Goal: Task Accomplishment & Management: Use online tool/utility

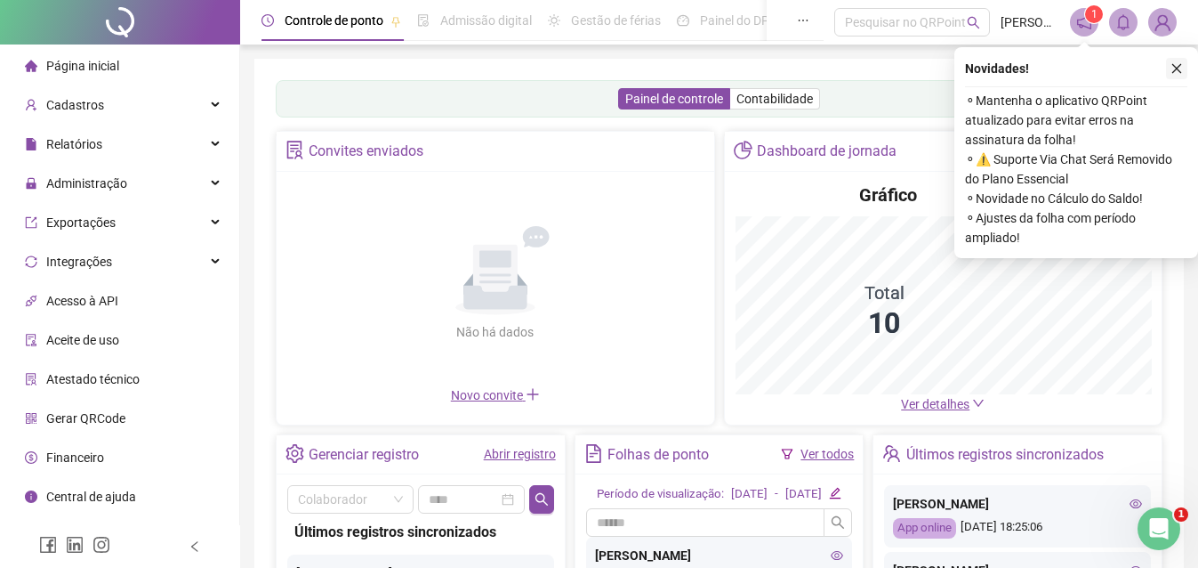
click at [1175, 72] on icon "close" at bounding box center [1177, 68] width 12 height 12
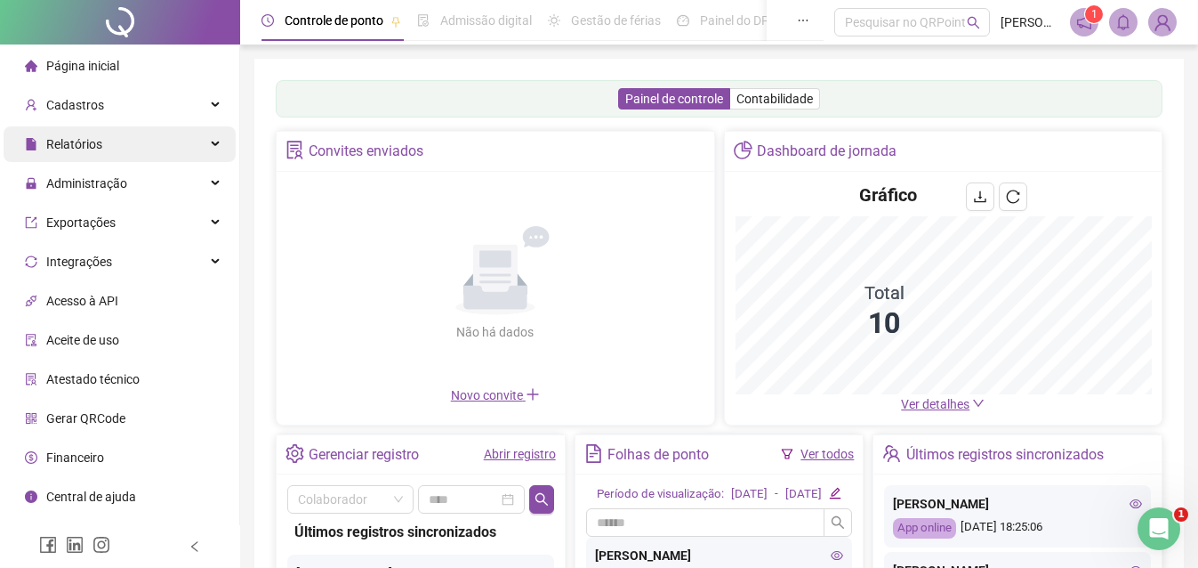
click at [84, 149] on span "Relatórios" at bounding box center [74, 144] width 56 height 14
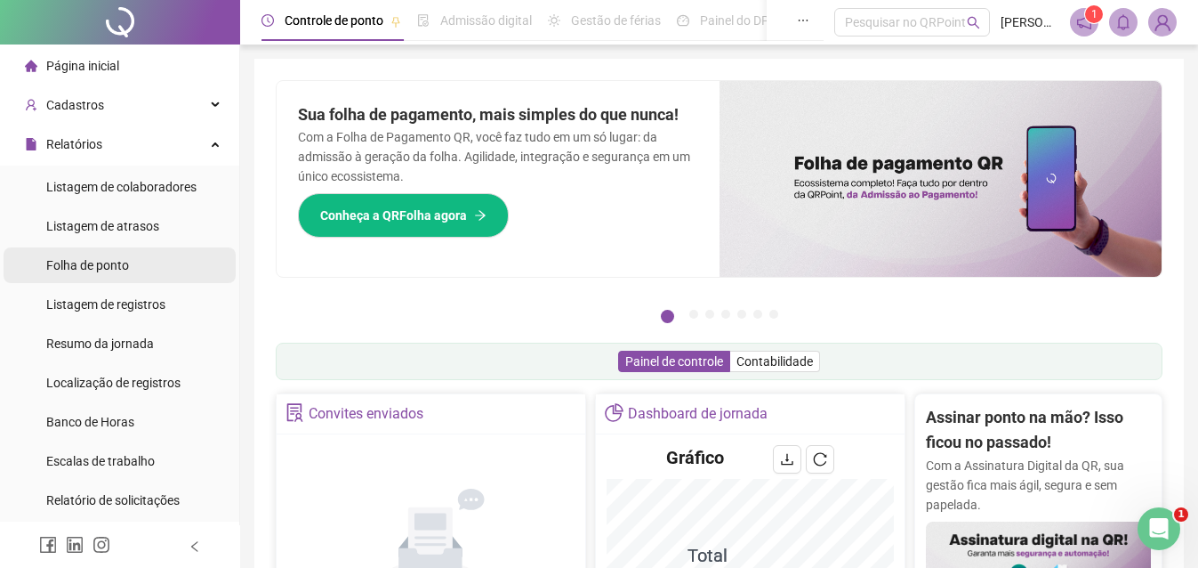
click at [110, 263] on span "Folha de ponto" at bounding box center [87, 265] width 83 height 14
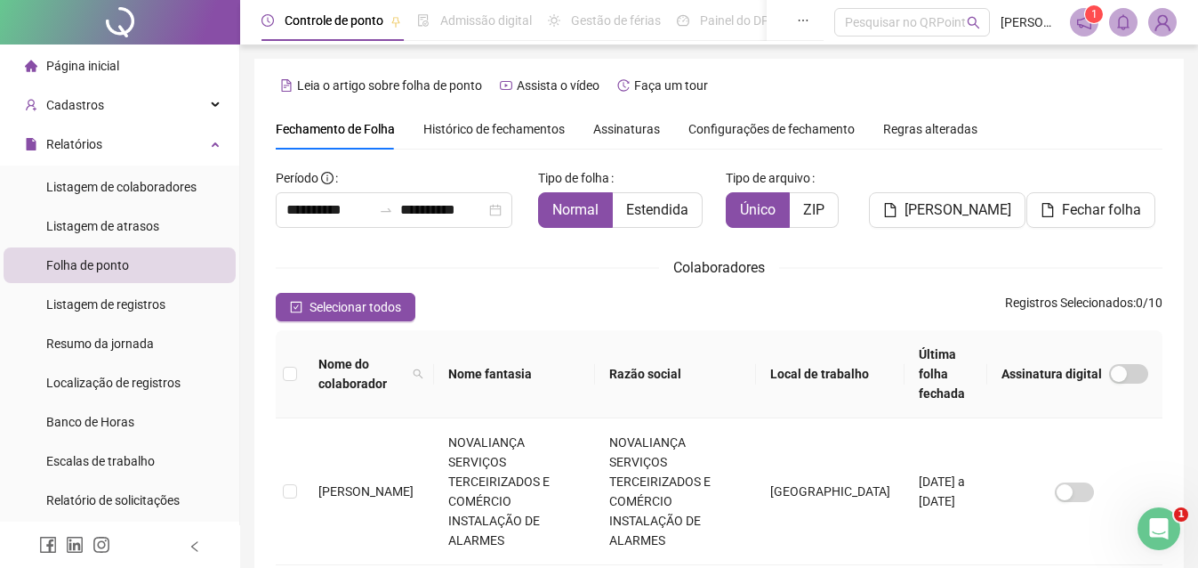
scroll to position [81, 0]
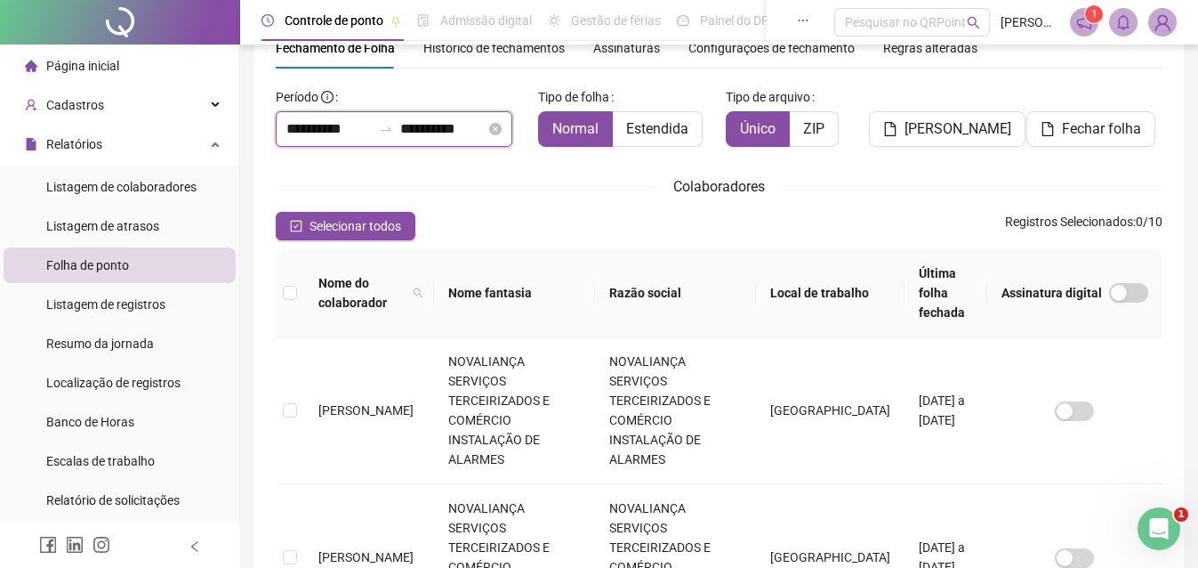
click at [297, 133] on input "**********" at bounding box center [328, 128] width 85 height 21
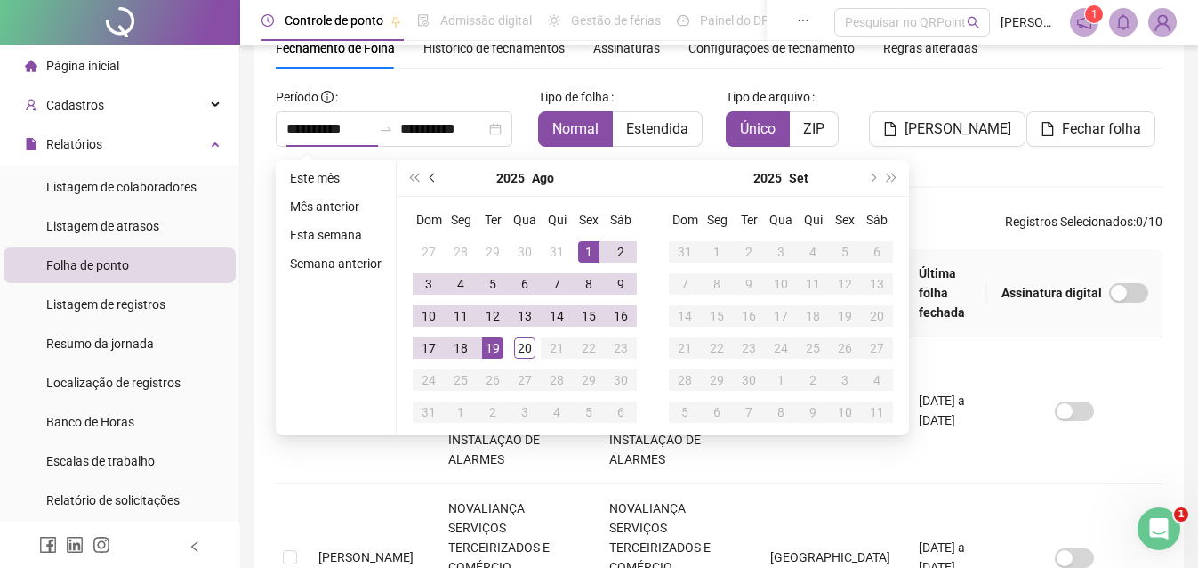
click at [431, 183] on button "prev-year" at bounding box center [433, 178] width 20 height 36
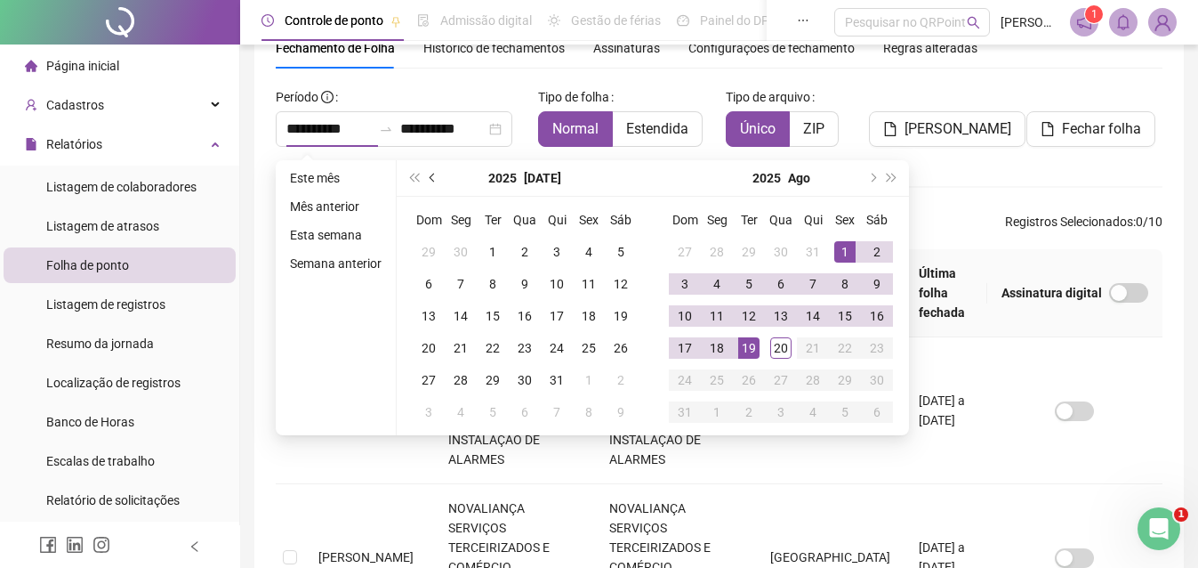
click at [431, 183] on button "prev-year" at bounding box center [433, 178] width 20 height 36
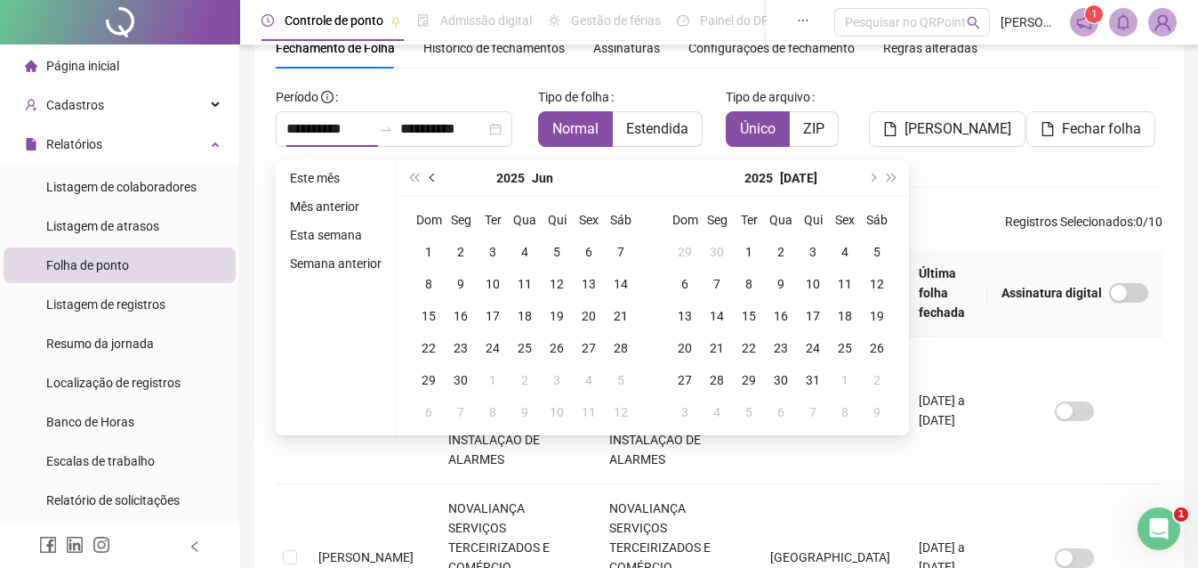
click at [431, 183] on button "prev-year" at bounding box center [433, 178] width 20 height 36
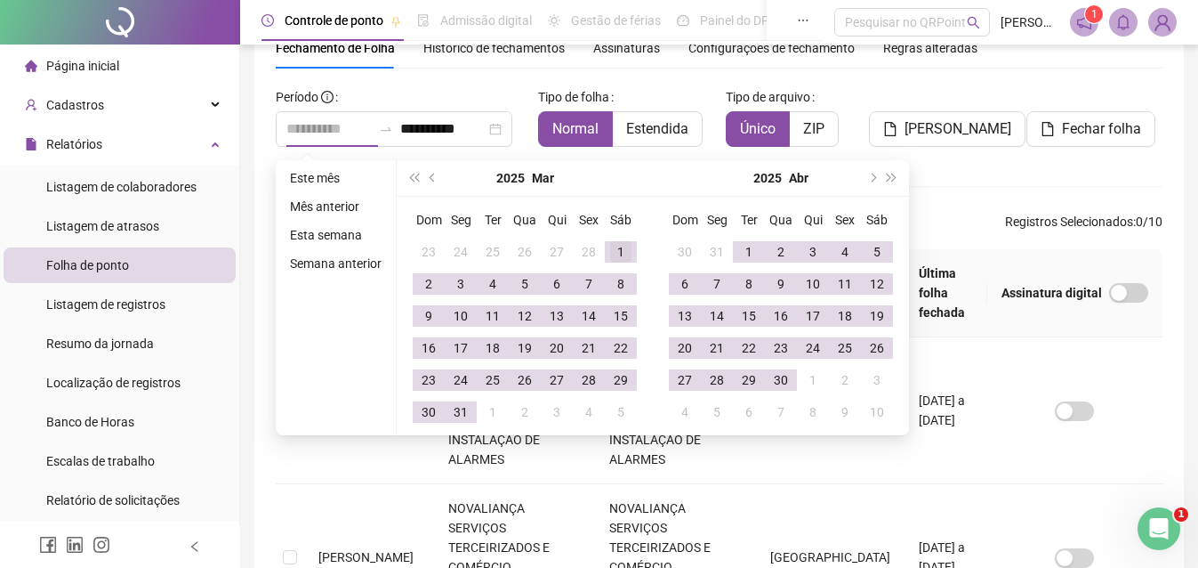
type input "**********"
click at [605, 249] on td "1" at bounding box center [621, 252] width 32 height 32
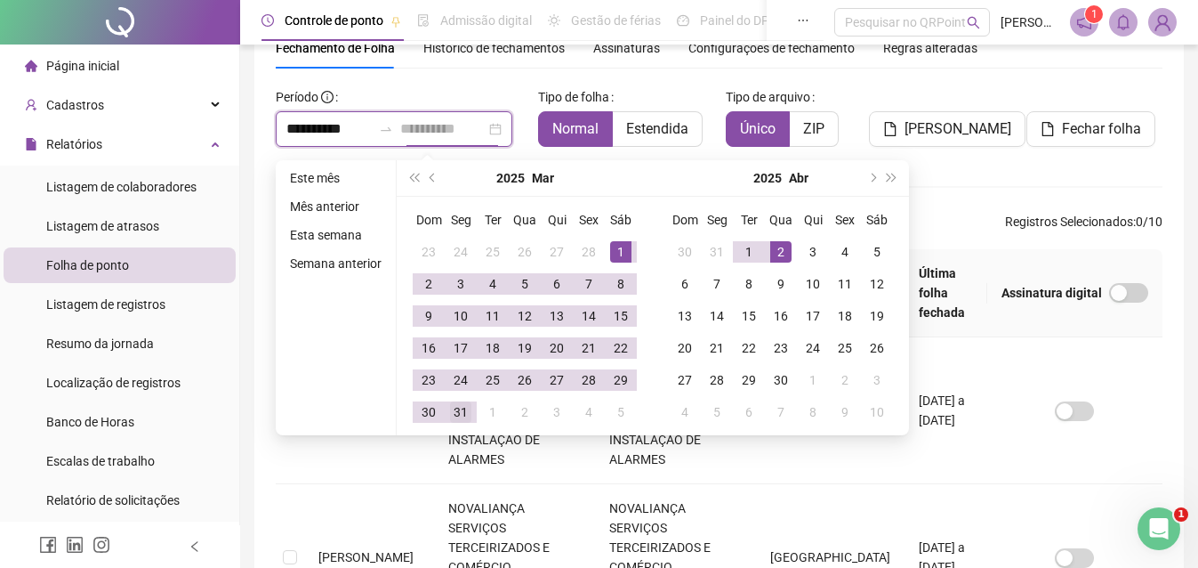
type input "**********"
click at [462, 410] on div "31" at bounding box center [460, 411] width 21 height 21
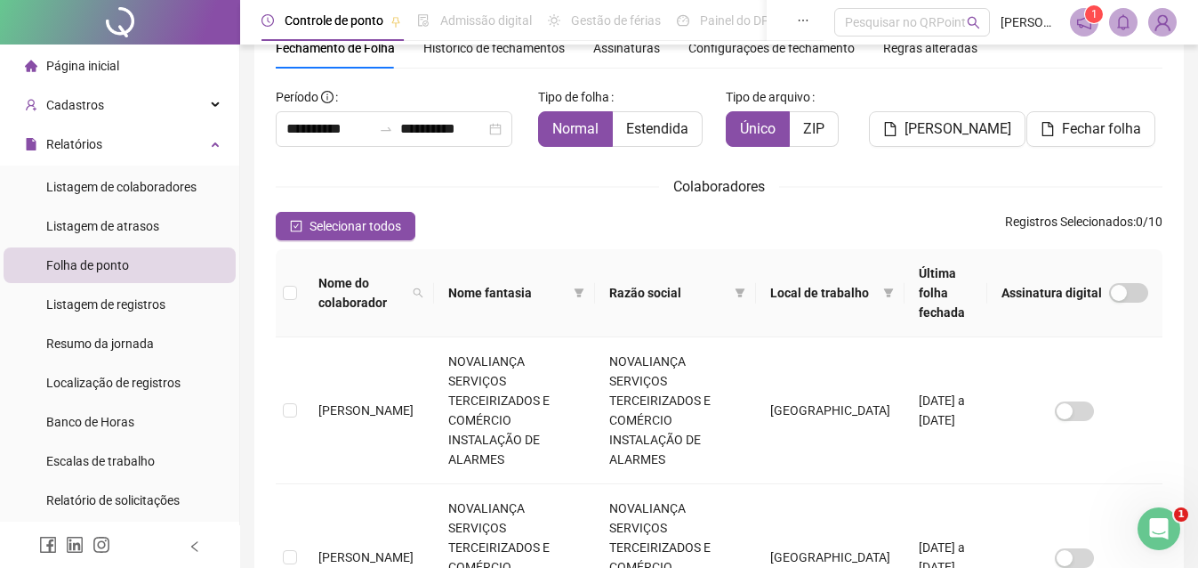
scroll to position [0, 0]
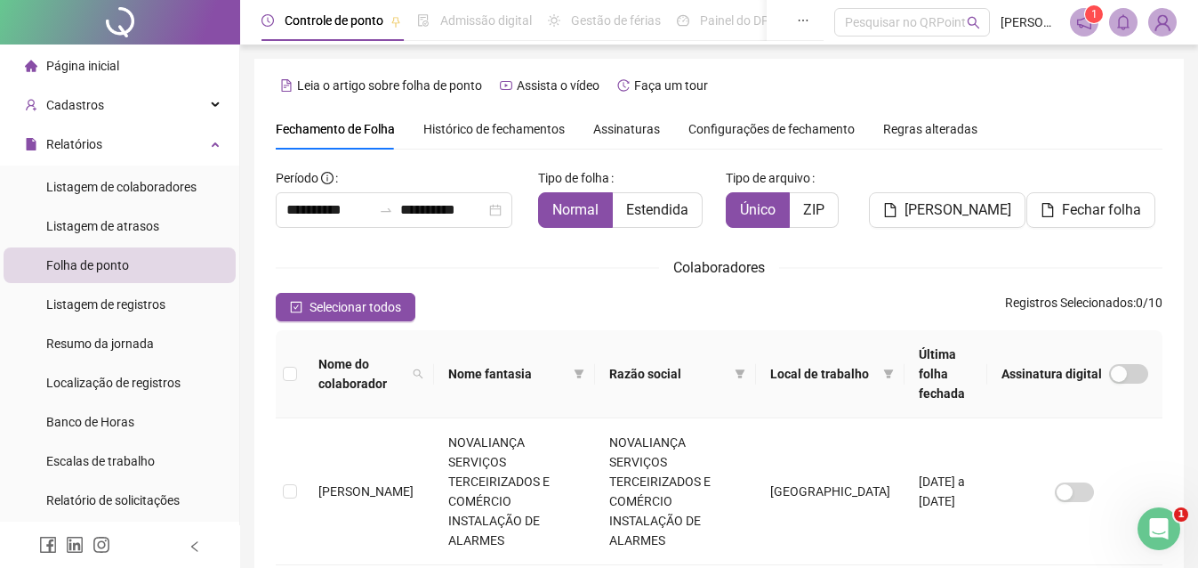
click at [756, 134] on span "Configurações de fechamento" at bounding box center [772, 129] width 166 height 12
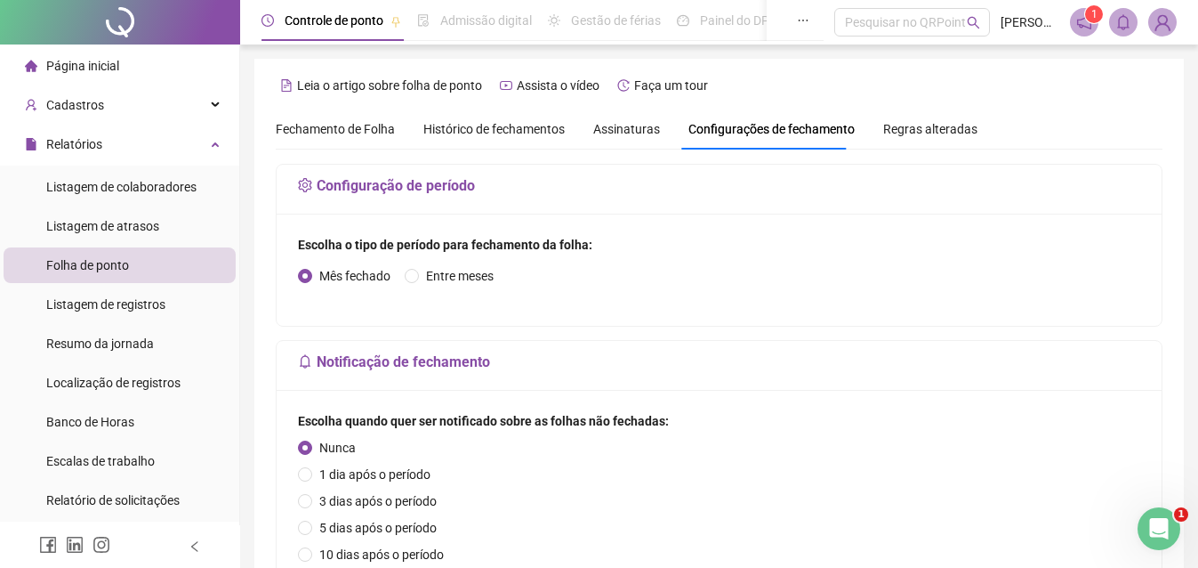
click at [511, 127] on span "Histórico de fechamentos" at bounding box center [493, 129] width 141 height 14
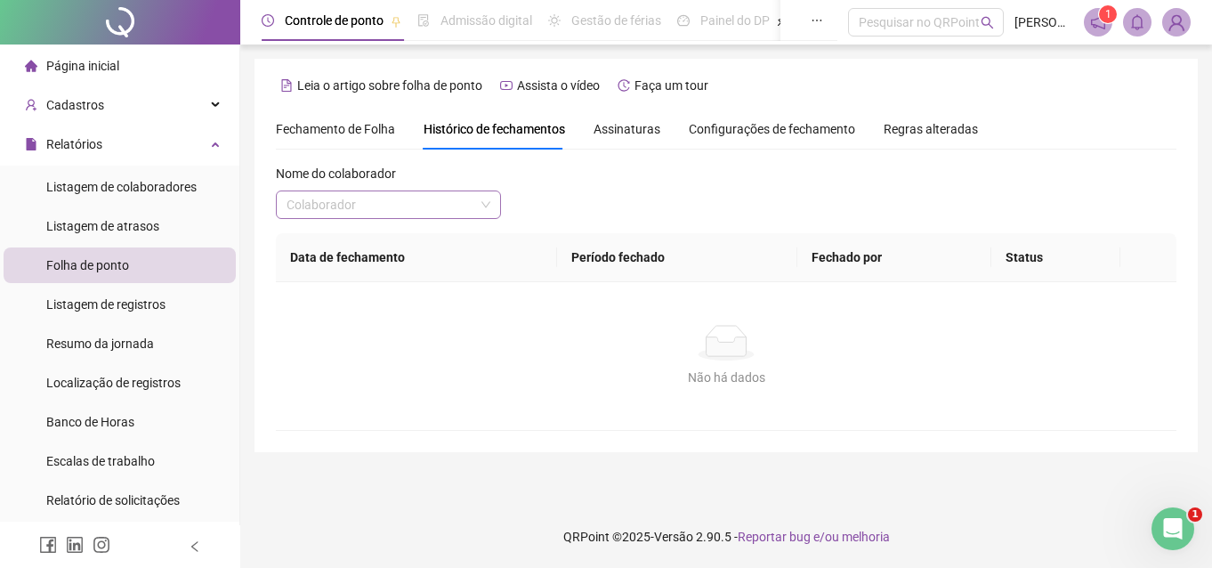
click at [488, 209] on span at bounding box center [388, 204] width 204 height 27
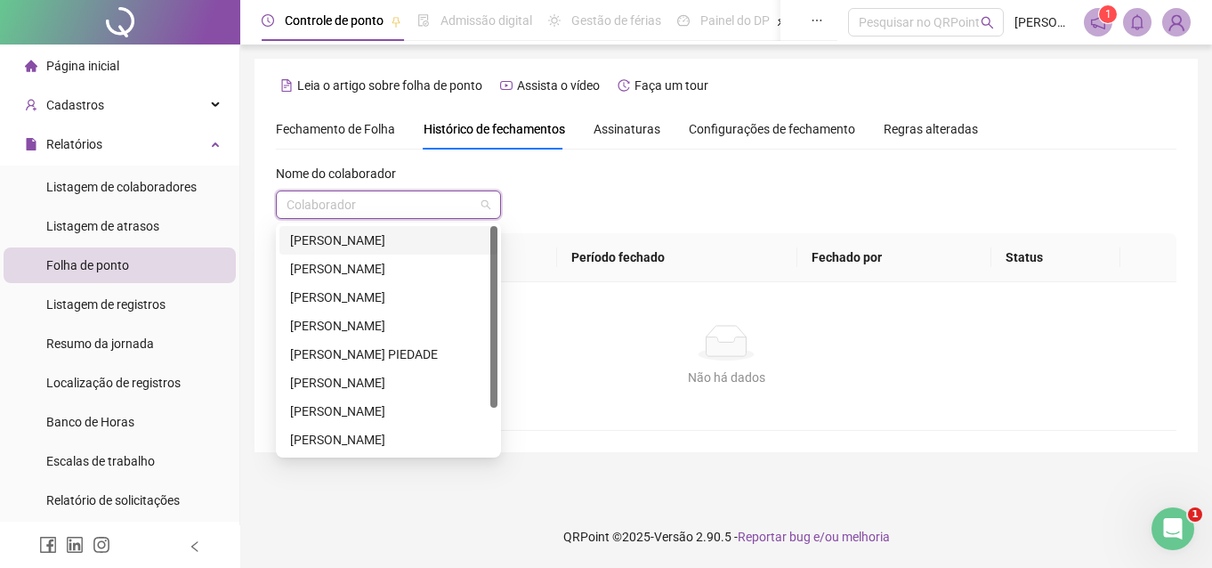
click at [888, 326] on div "Não há dados" at bounding box center [726, 343] width 858 height 36
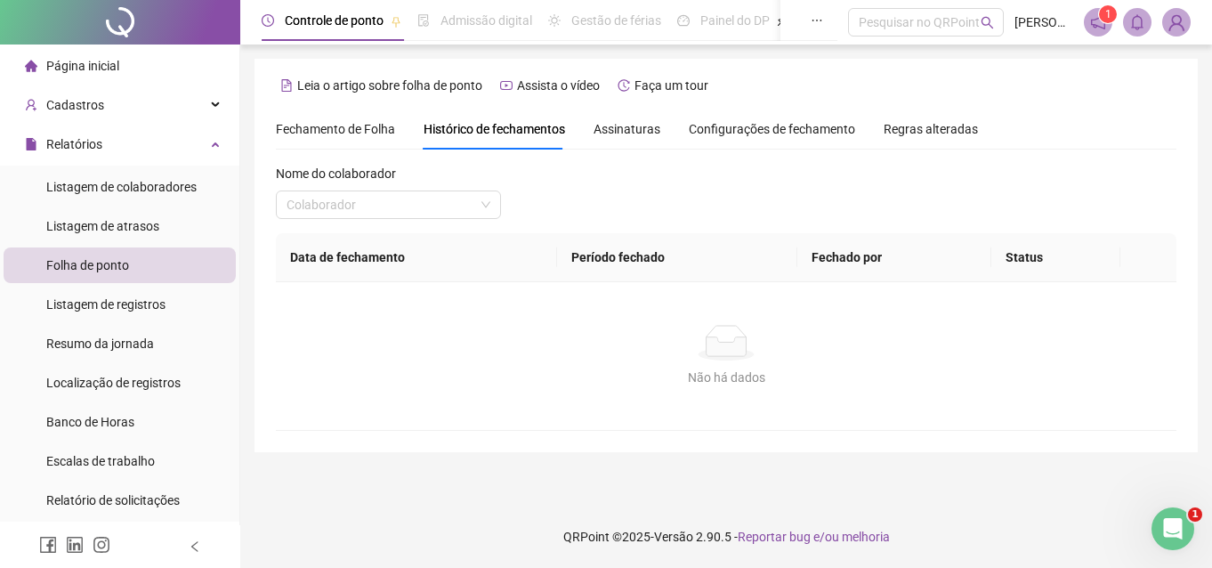
click at [353, 129] on span "Fechamento de Folha" at bounding box center [335, 129] width 119 height 14
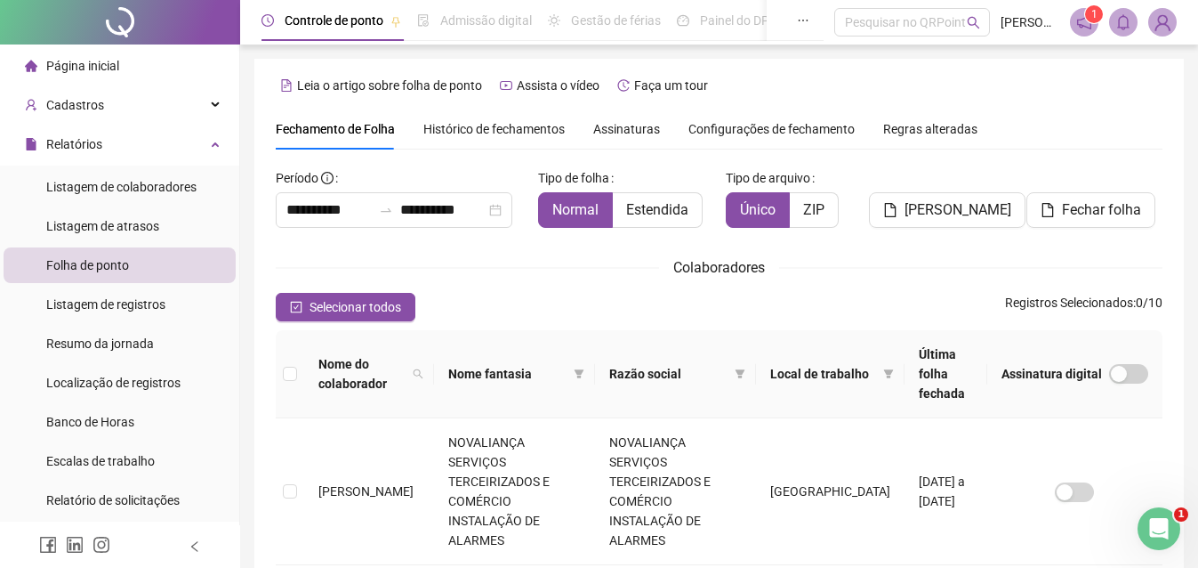
type input "**********"
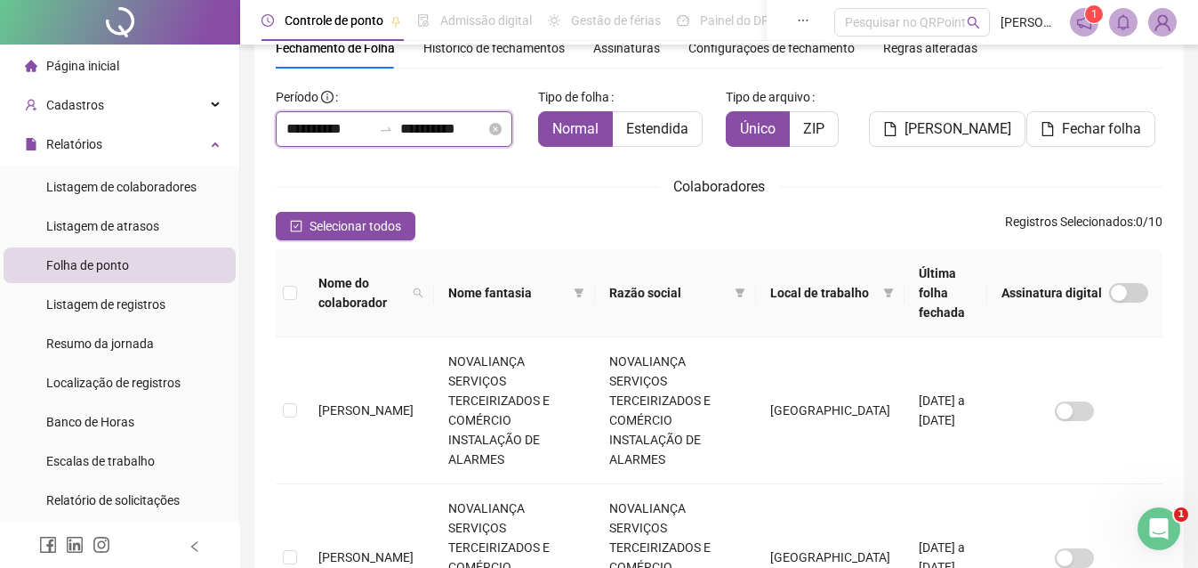
click at [326, 137] on input "**********" at bounding box center [328, 128] width 85 height 21
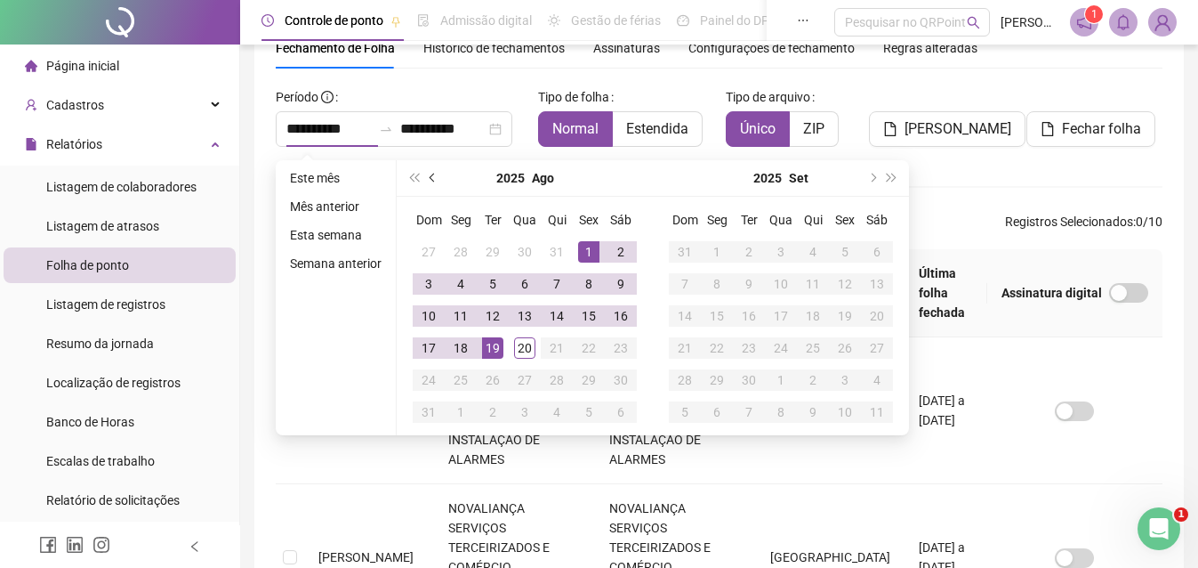
click at [425, 180] on button "prev-year" at bounding box center [433, 178] width 20 height 36
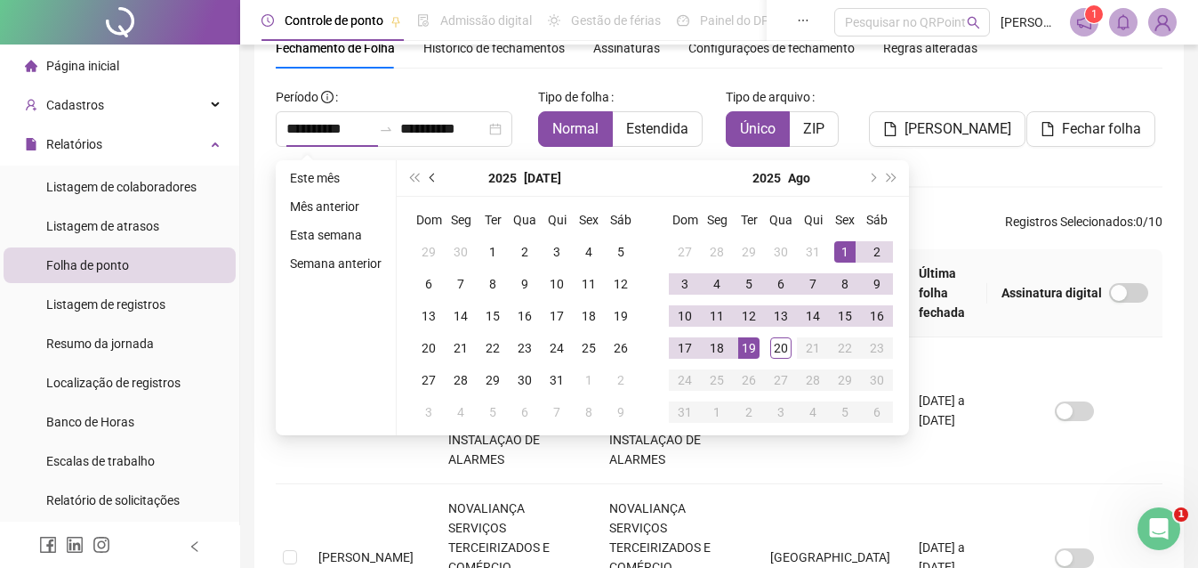
click at [425, 180] on button "prev-year" at bounding box center [433, 178] width 20 height 36
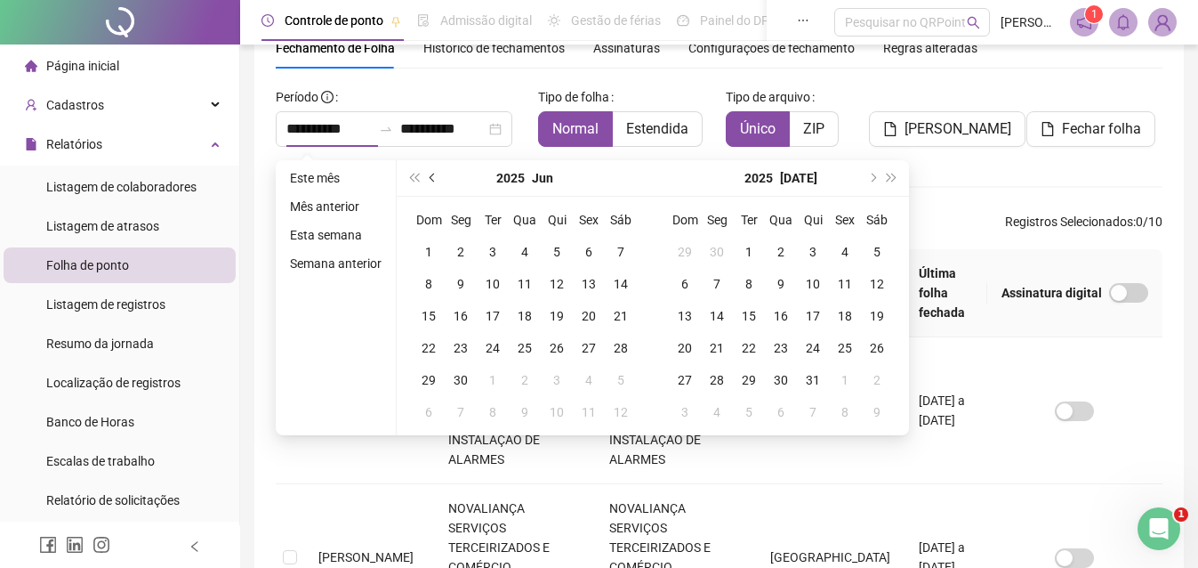
click at [425, 180] on button "prev-year" at bounding box center [433, 178] width 20 height 36
type input "**********"
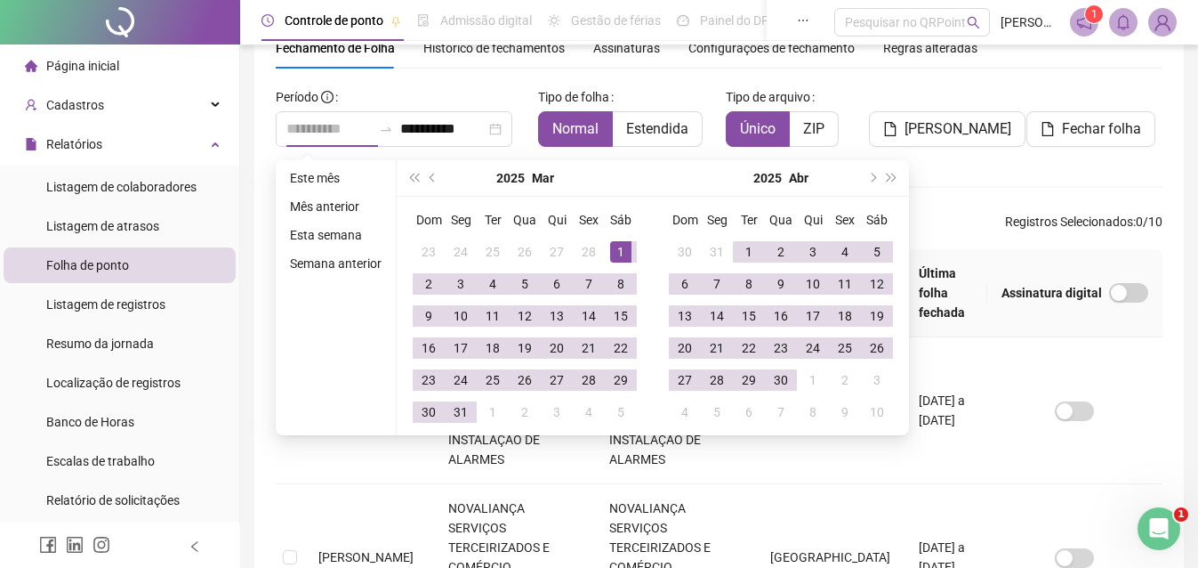
click at [619, 259] on div "1" at bounding box center [620, 251] width 21 height 21
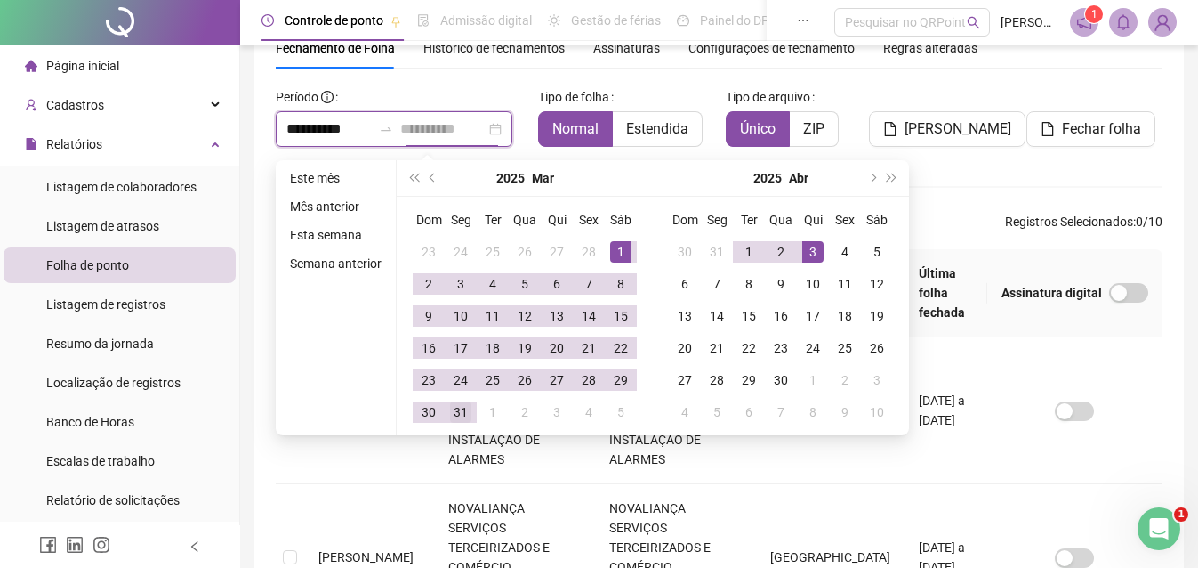
type input "**********"
click at [455, 419] on div "31" at bounding box center [460, 411] width 21 height 21
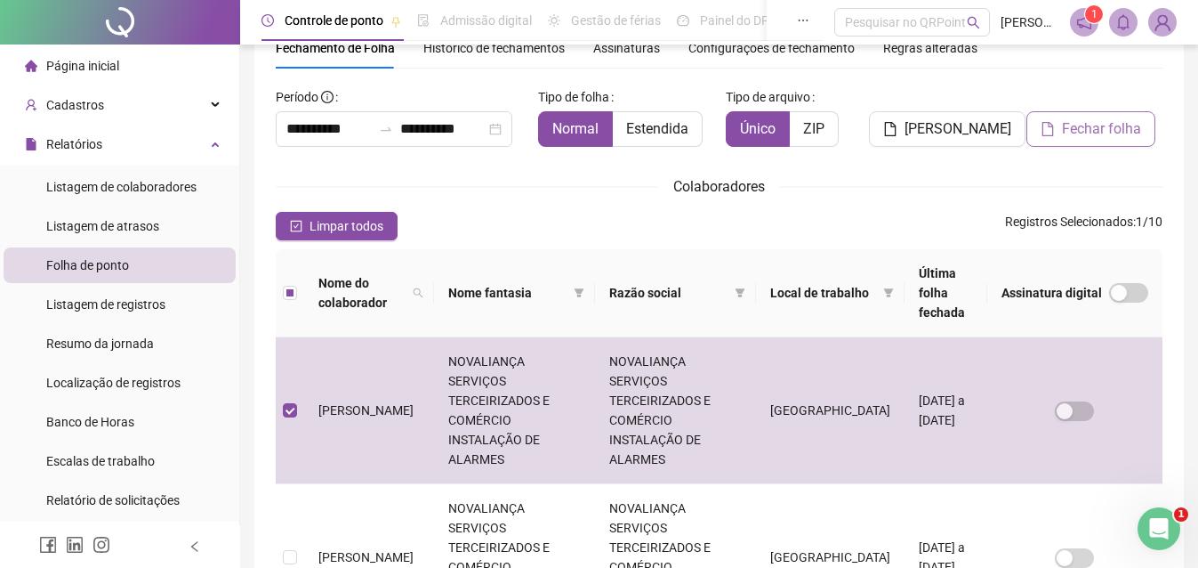
click at [1099, 133] on span "Fechar folha" at bounding box center [1101, 128] width 79 height 21
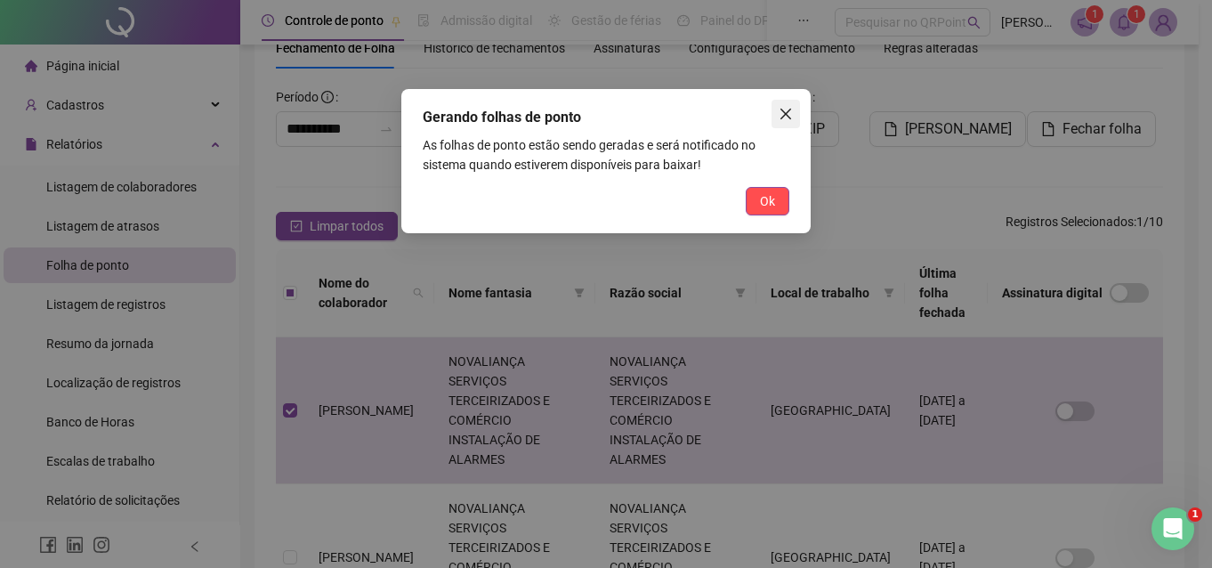
click at [778, 113] on icon "close" at bounding box center [785, 114] width 14 height 14
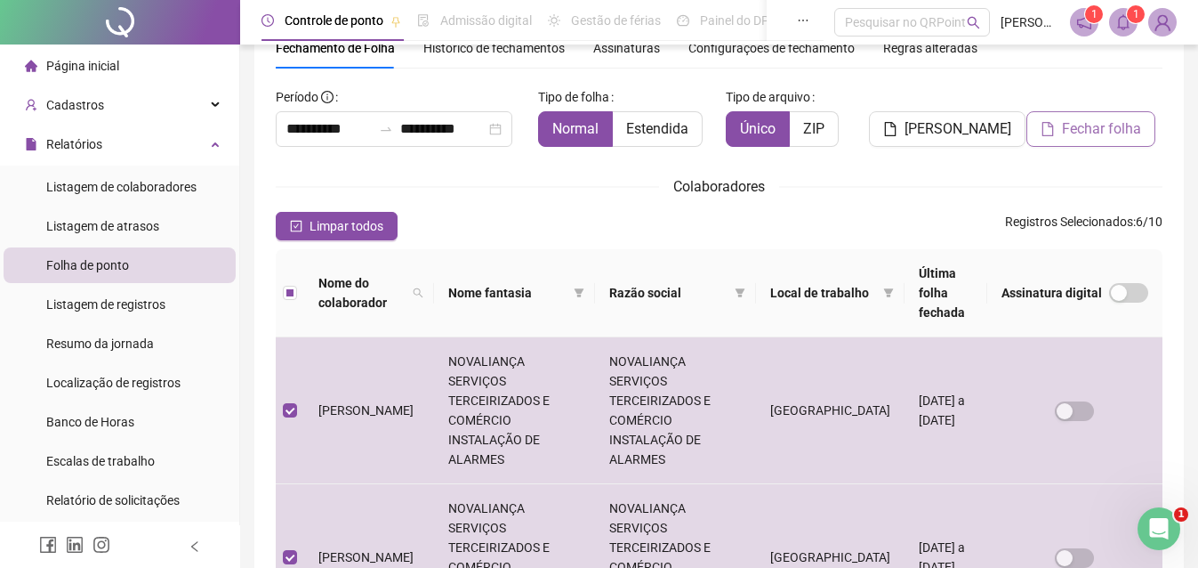
click at [1075, 125] on span "Fechar folha" at bounding box center [1101, 128] width 79 height 21
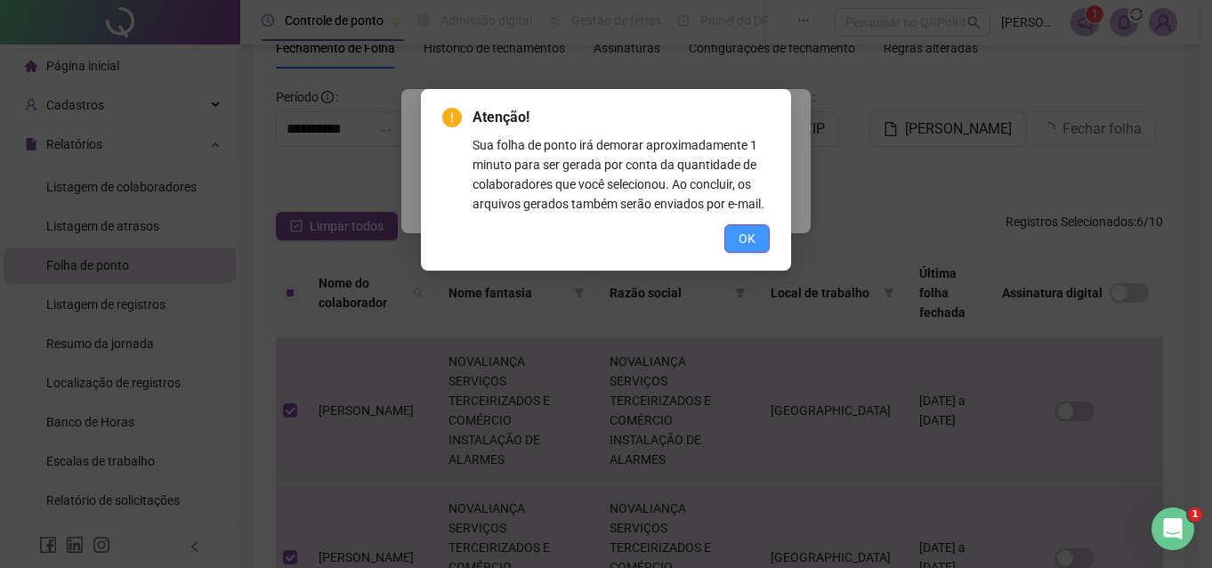
click at [745, 238] on span "OK" at bounding box center [746, 239] width 17 height 20
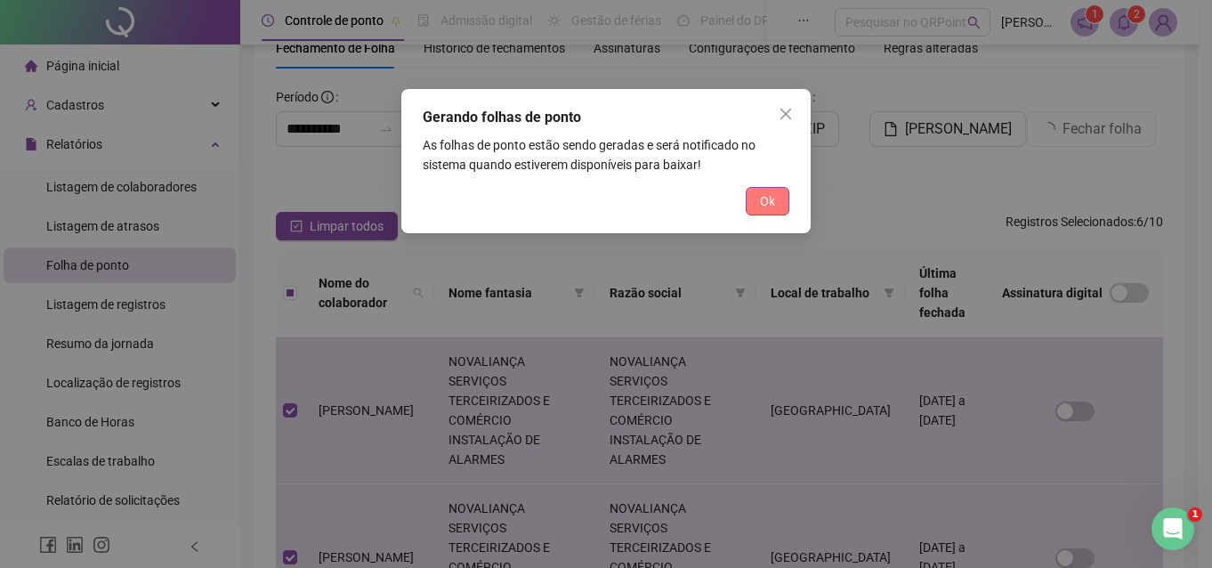
click at [753, 201] on button "Ok" at bounding box center [767, 201] width 44 height 28
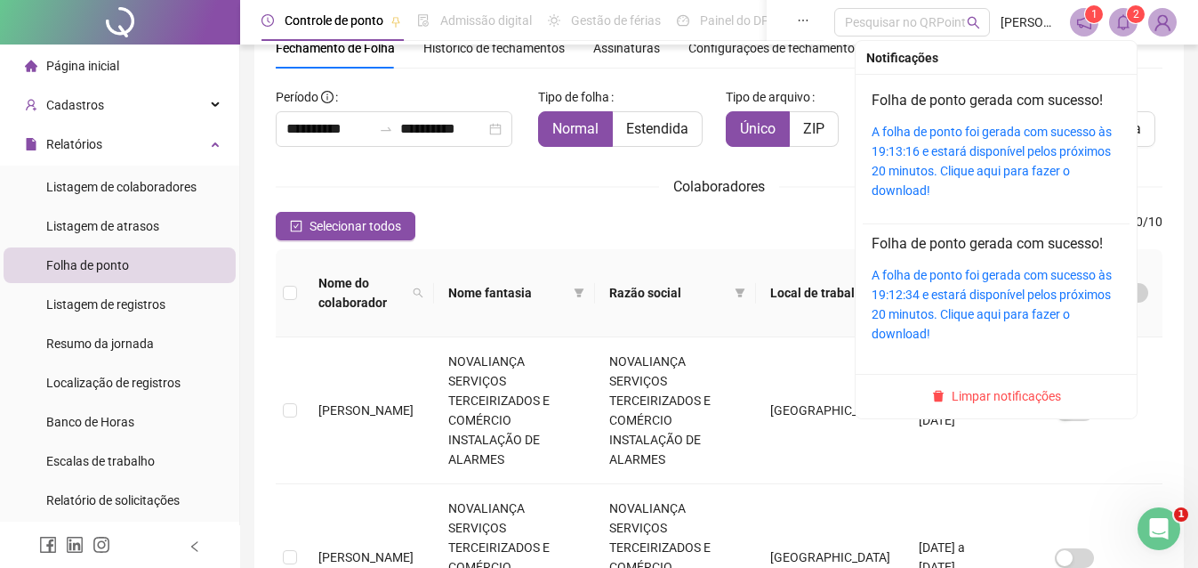
click at [1122, 20] on icon "bell" at bounding box center [1124, 22] width 16 height 16
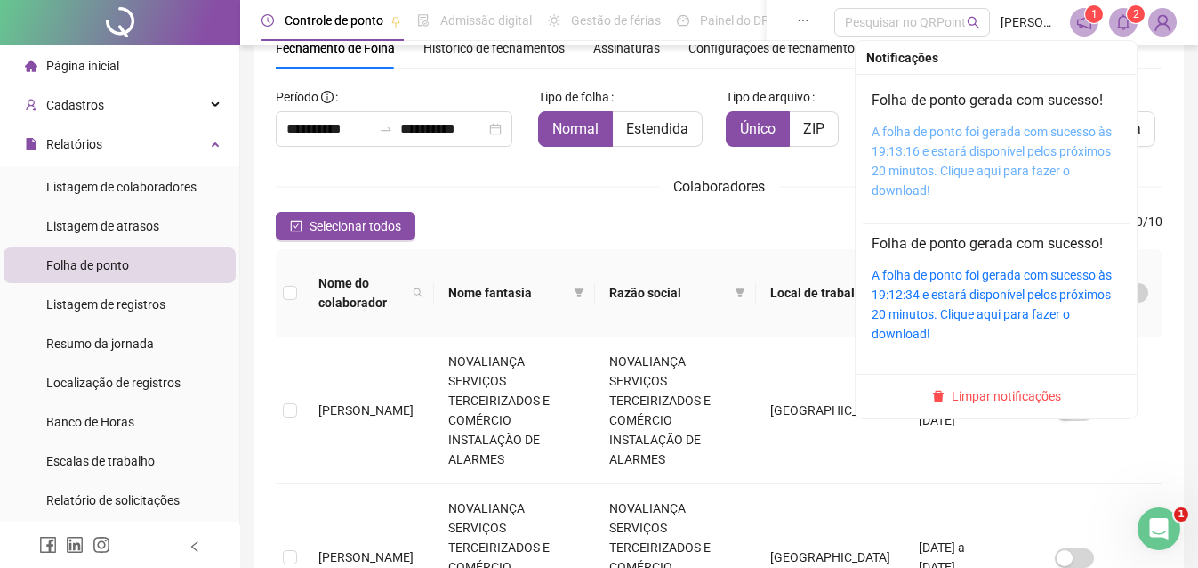
click at [978, 158] on link "A folha de ponto foi gerada com sucesso às 19:13:16 e estará disponível pelos p…" at bounding box center [992, 161] width 240 height 73
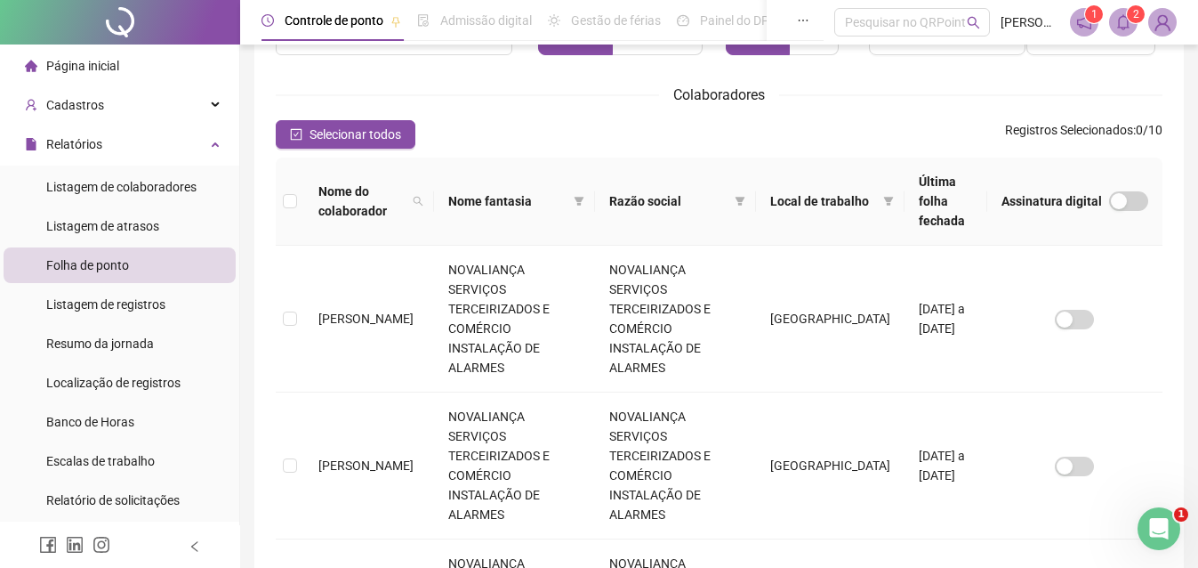
scroll to position [0, 0]
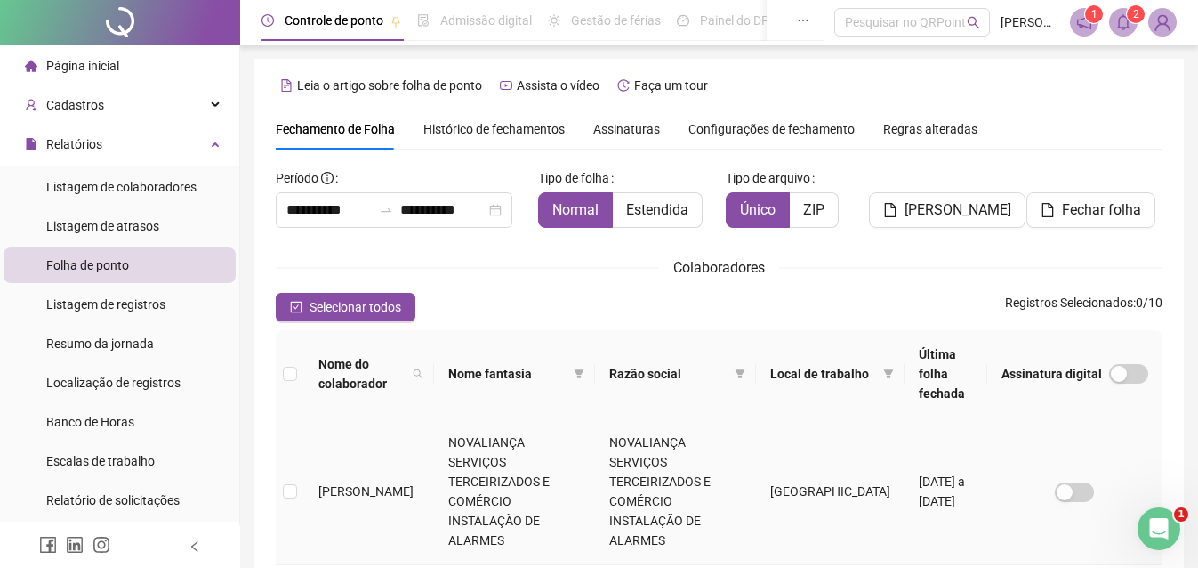
click at [640, 491] on td "NOVALIANÇA SERVIÇOS TERCEIRIZADOS E COMÉRCIO INSTALAÇÃO DE ALARMES" at bounding box center [675, 491] width 161 height 147
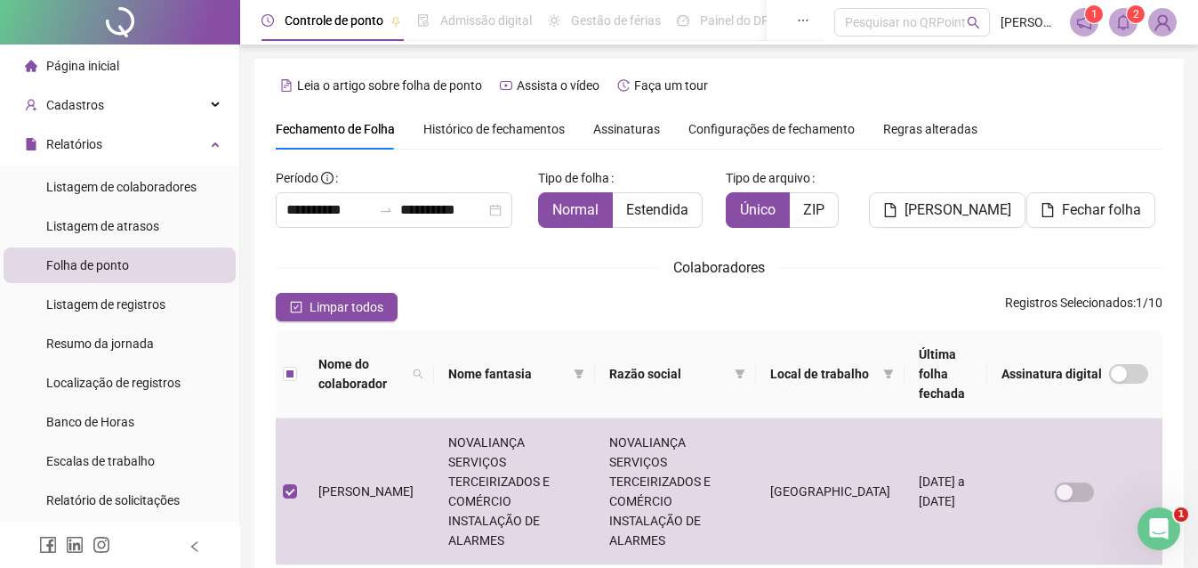
scroll to position [81, 0]
